Goal: Information Seeking & Learning: Learn about a topic

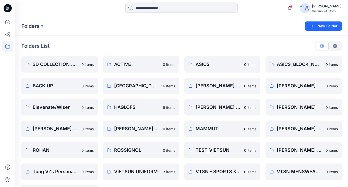
scroll to position [20, 0]
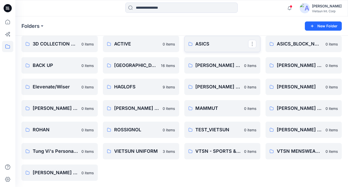
click at [217, 39] on link "ASICS" at bounding box center [222, 44] width 76 height 16
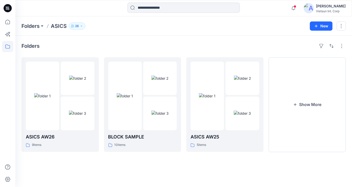
click at [77, 166] on div "Folders ASICS AW26 9 items BLOCK SAMPLE 10 items ASICS AW25 5 items Show More" at bounding box center [183, 111] width 337 height 151
click at [79, 165] on div "Folders ASICS AW26 9 items BLOCK SAMPLE 10 items ASICS AW25 5 items Show More" at bounding box center [183, 111] width 337 height 151
click at [71, 116] on img at bounding box center [77, 113] width 17 height 5
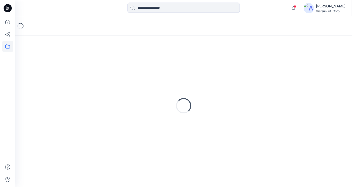
click at [71, 119] on div "Loading..." at bounding box center [183, 106] width 324 height 128
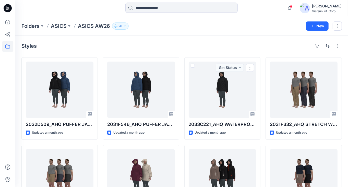
click at [229, 45] on div "Styles" at bounding box center [181, 46] width 321 height 8
click at [181, 46] on div "Styles" at bounding box center [181, 46] width 321 height 8
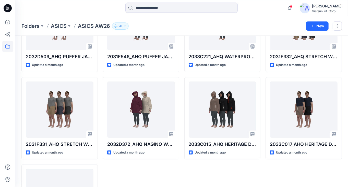
scroll to position [77, 0]
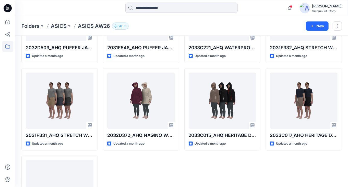
click at [186, 165] on div "2033C221_AHQ WATERPROOF PUFFER JACEKT UNISEX WESTERN_AW26 Updated a month ago 2…" at bounding box center [222, 109] width 76 height 257
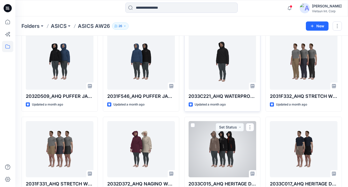
scroll to position [26, 0]
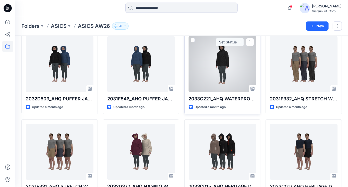
click at [222, 64] on div at bounding box center [223, 64] width 68 height 56
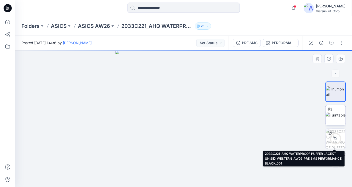
click at [339, 117] on img at bounding box center [336, 114] width 20 height 5
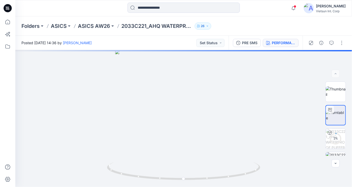
click at [286, 45] on div "PERFORMANCE BLACK_001" at bounding box center [283, 43] width 23 height 6
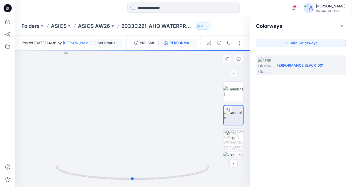
click at [205, 91] on div at bounding box center [132, 118] width 234 height 137
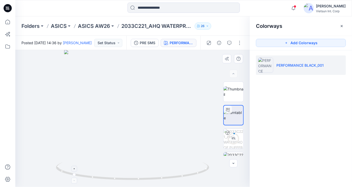
click at [124, 168] on icon at bounding box center [133, 171] width 155 height 19
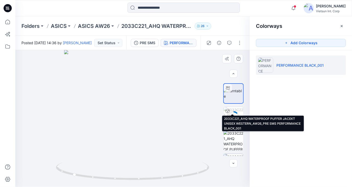
scroll to position [51, 0]
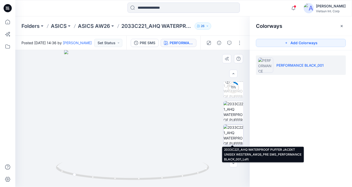
click at [230, 135] on img at bounding box center [233, 135] width 20 height 20
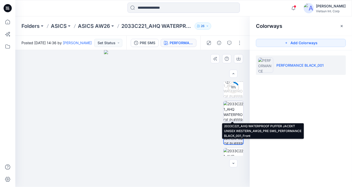
click at [233, 111] on img at bounding box center [233, 111] width 20 height 20
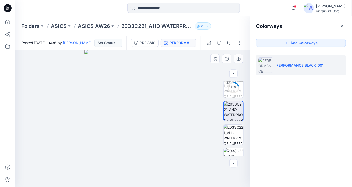
drag, startPoint x: 180, startPoint y: 164, endPoint x: 116, endPoint y: 161, distance: 63.9
click at [112, 162] on img at bounding box center [132, 118] width 97 height 137
drag, startPoint x: 129, startPoint y: 154, endPoint x: 93, endPoint y: 151, distance: 36.6
click at [93, 151] on img at bounding box center [132, 118] width 97 height 137
drag, startPoint x: 142, startPoint y: 172, endPoint x: 123, endPoint y: 175, distance: 19.4
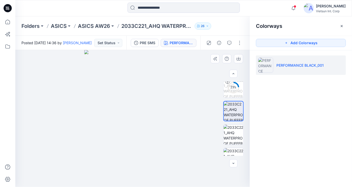
click at [123, 175] on img at bounding box center [132, 118] width 97 height 137
drag, startPoint x: 159, startPoint y: 135, endPoint x: 139, endPoint y: 125, distance: 22.4
click at [140, 127] on img at bounding box center [132, 118] width 97 height 137
drag, startPoint x: 164, startPoint y: 74, endPoint x: 107, endPoint y: 64, distance: 58.3
click at [107, 64] on img at bounding box center [132, 118] width 97 height 137
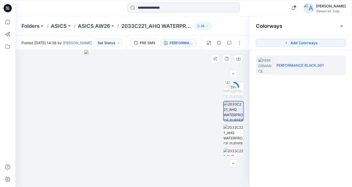
click at [106, 64] on img at bounding box center [132, 118] width 97 height 137
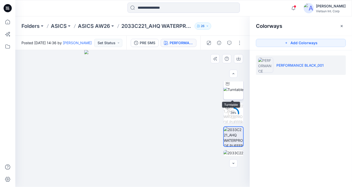
click at [227, 90] on img at bounding box center [233, 89] width 20 height 5
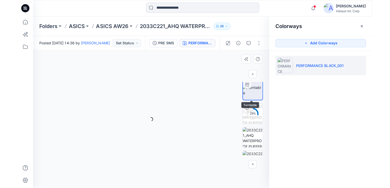
scroll to position [26, 0]
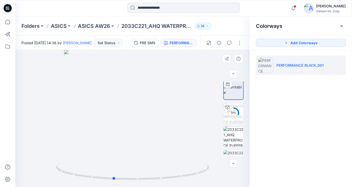
drag, startPoint x: 191, startPoint y: 157, endPoint x: 163, endPoint y: 161, distance: 28.4
click at [165, 161] on div at bounding box center [132, 118] width 234 height 137
drag, startPoint x: 163, startPoint y: 161, endPoint x: 153, endPoint y: 161, distance: 9.7
click at [153, 161] on div at bounding box center [132, 118] width 234 height 137
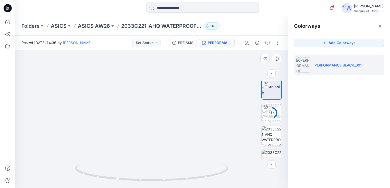
drag, startPoint x: 153, startPoint y: 161, endPoint x: 173, endPoint y: 129, distance: 37.6
click at [169, 136] on img at bounding box center [156, 76] width 293 height 224
click at [173, 129] on img at bounding box center [156, 76] width 293 height 224
drag, startPoint x: 143, startPoint y: 156, endPoint x: 162, endPoint y: 107, distance: 53.0
click at [163, 112] on img at bounding box center [161, 54] width 293 height 268
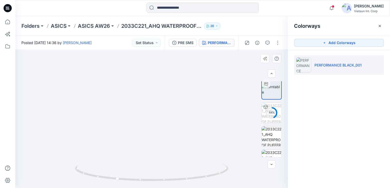
click at [162, 107] on img at bounding box center [161, 54] width 293 height 268
drag, startPoint x: 161, startPoint y: 182, endPoint x: 207, endPoint y: 175, distance: 46.4
click at [207, 175] on icon at bounding box center [152, 173] width 155 height 19
click at [205, 175] on icon at bounding box center [152, 173] width 155 height 19
drag, startPoint x: 205, startPoint y: 175, endPoint x: 227, endPoint y: 173, distance: 22.4
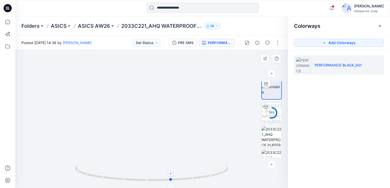
click at [227, 173] on icon at bounding box center [152, 173] width 155 height 19
drag, startPoint x: 233, startPoint y: 171, endPoint x: 256, endPoint y: 166, distance: 23.9
click at [256, 166] on img at bounding box center [161, 42] width 293 height 293
drag, startPoint x: 161, startPoint y: 181, endPoint x: 214, endPoint y: 177, distance: 53.3
click at [214, 177] on icon at bounding box center [152, 173] width 155 height 19
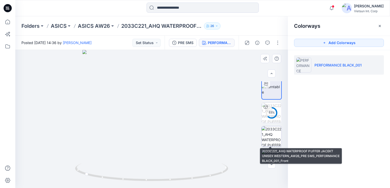
click at [266, 137] on img at bounding box center [272, 137] width 20 height 20
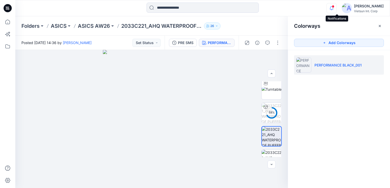
click at [337, 11] on icon "button" at bounding box center [332, 8] width 10 height 10
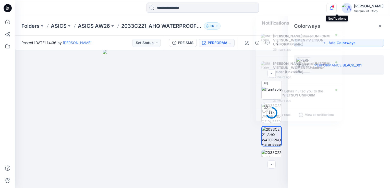
click at [337, 11] on icon "button" at bounding box center [332, 8] width 10 height 10
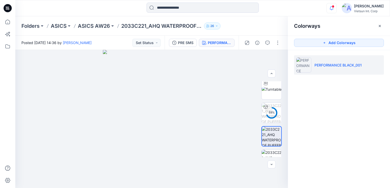
click at [337, 11] on icon "button" at bounding box center [332, 8] width 10 height 10
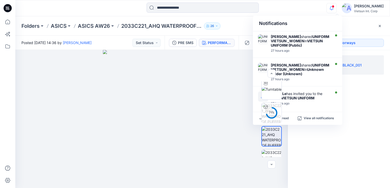
click at [315, 175] on div "Colorways Add Colorways PERFORMANCE BLACK_001" at bounding box center [339, 102] width 102 height 172
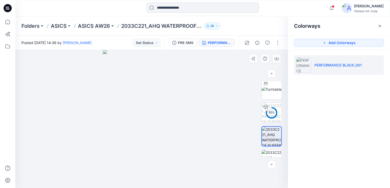
click at [196, 134] on img at bounding box center [152, 119] width 98 height 138
